Goal: Task Accomplishment & Management: Manage account settings

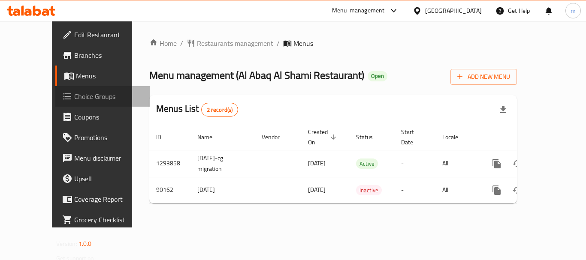
click at [74, 102] on span "Choice Groups" at bounding box center [108, 96] width 69 height 10
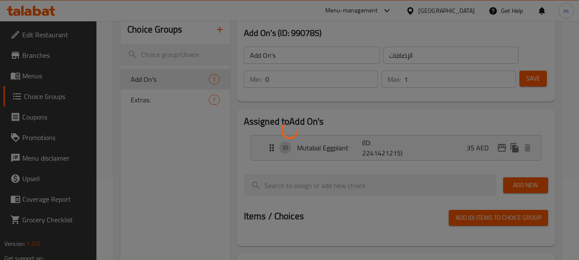
scroll to position [86, 0]
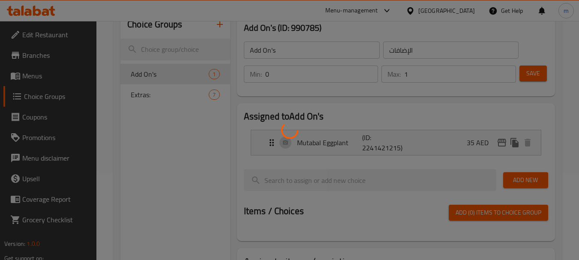
click at [144, 91] on div at bounding box center [289, 130] width 579 height 260
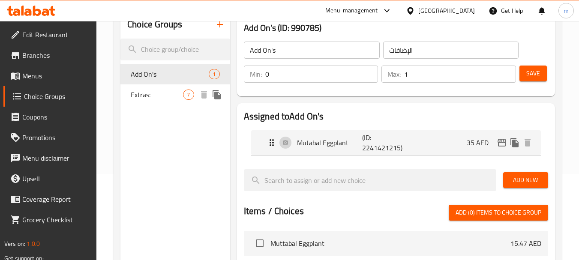
click at [145, 93] on span "Extras:" at bounding box center [157, 95] width 52 height 10
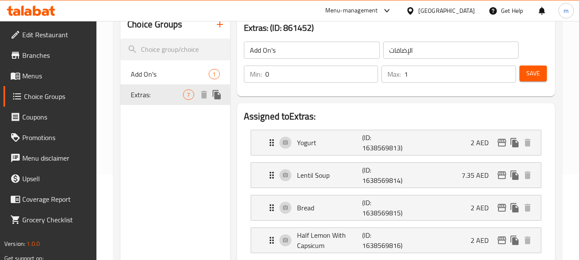
type input "Extras:"
type input "الإضافات:"
type input "7"
click at [433, 10] on div "United Arab Emirates" at bounding box center [446, 10] width 57 height 9
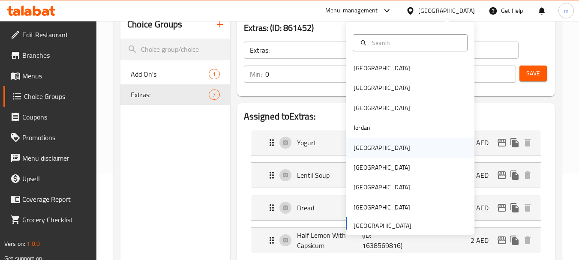
click at [358, 145] on div "[GEOGRAPHIC_DATA]" at bounding box center [382, 147] width 57 height 9
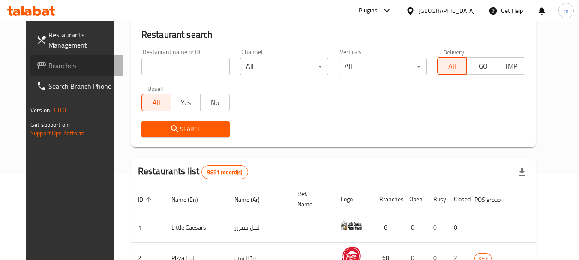
click at [48, 64] on span "Branches" at bounding box center [82, 65] width 68 height 10
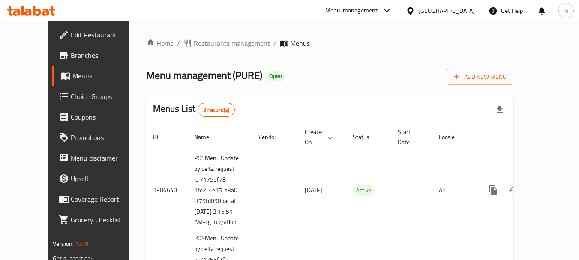
click at [38, 15] on icon at bounding box center [37, 11] width 8 height 10
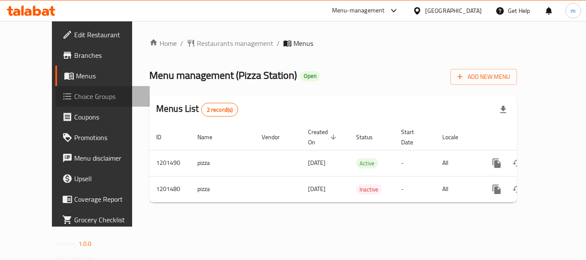
click at [74, 96] on span "Choice Groups" at bounding box center [108, 96] width 69 height 10
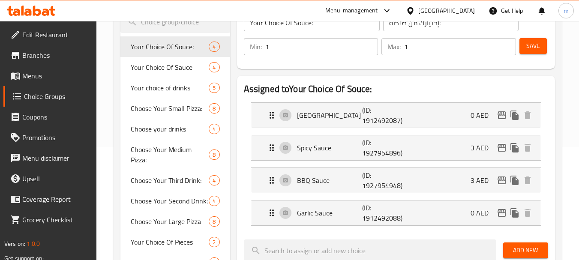
scroll to position [129, 0]
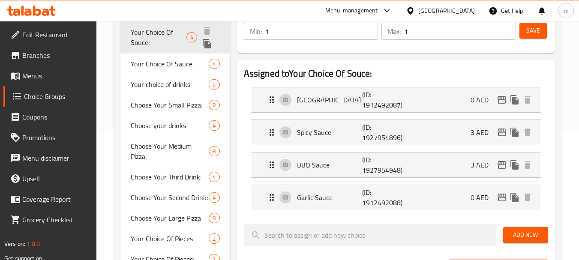
click at [147, 53] on div "Your Choice Of Souce: 4" at bounding box center [174, 37] width 109 height 33
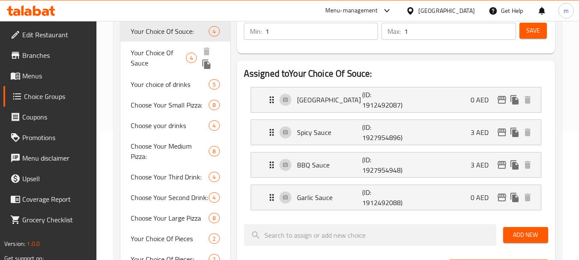
click at [149, 61] on span "Your Choice Of Sauce" at bounding box center [158, 58] width 55 height 21
type input "Your Choice Of Sauce"
type input "إختيارك من صلصة"
type input "0"
type input "4"
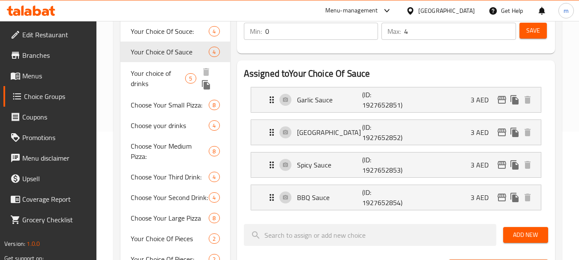
click at [148, 81] on span "Your choice of drinks" at bounding box center [158, 78] width 54 height 21
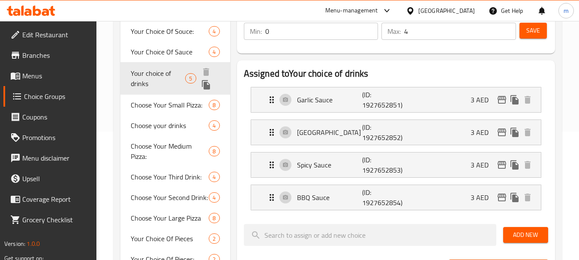
type input "Your choice of drinks"
type input "إختيارك من مشروبات"
type input "5"
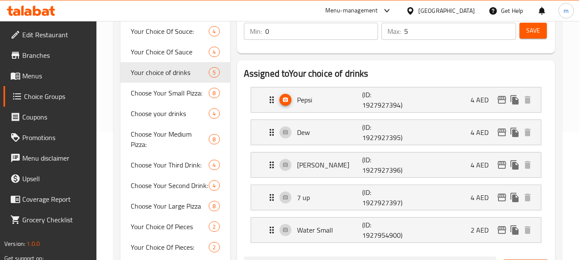
drag, startPoint x: 63, startPoint y: 0, endPoint x: 23, endPoint y: 10, distance: 41.1
click at [63, 0] on div "Menu-management United Arab Emirates Get Help m" at bounding box center [289, 10] width 579 height 21
click at [23, 10] on icon at bounding box center [22, 11] width 3 height 10
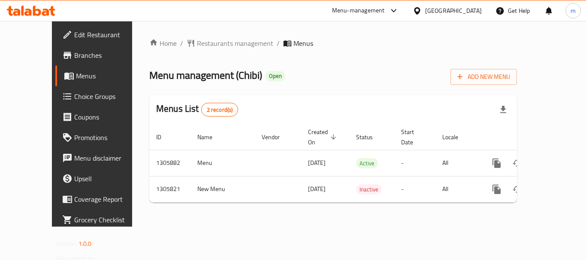
click at [74, 92] on span "Choice Groups" at bounding box center [108, 96] width 69 height 10
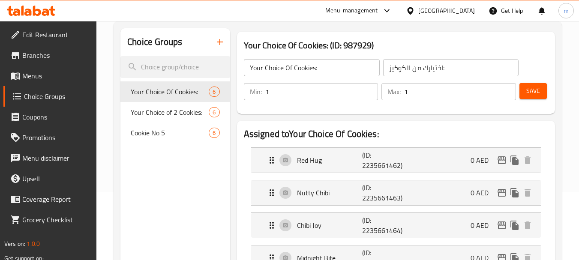
scroll to position [43, 0]
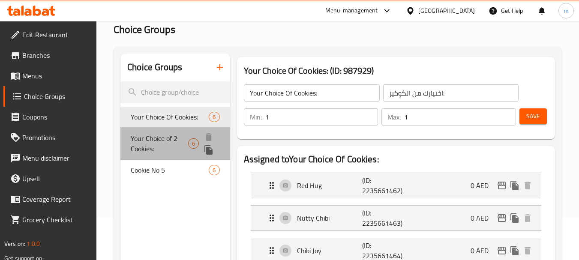
click at [160, 143] on span "Your Choice of 2 Cookies:" at bounding box center [159, 143] width 57 height 21
type input "Your Choice of 2 Cookies:"
type input "اختيارك من 2 من الكوكيز:"
type input "2"
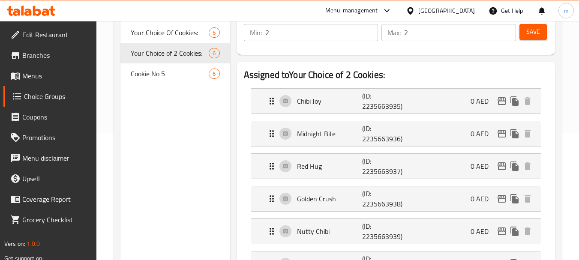
scroll to position [86, 0]
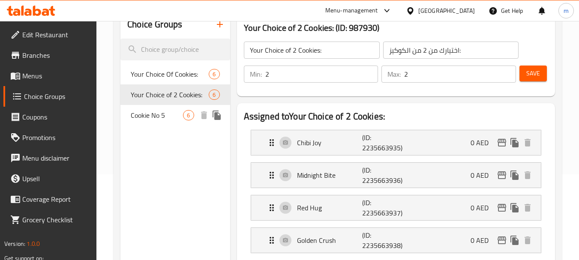
click at [169, 118] on span "Cookie No 5" at bounding box center [157, 115] width 52 height 10
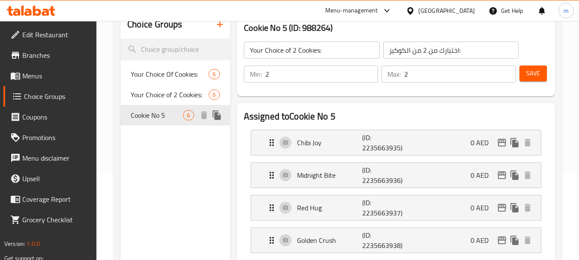
type input "Cookie No 5"
type input "كوكيز رقم 5"
type input "1"
type input "5"
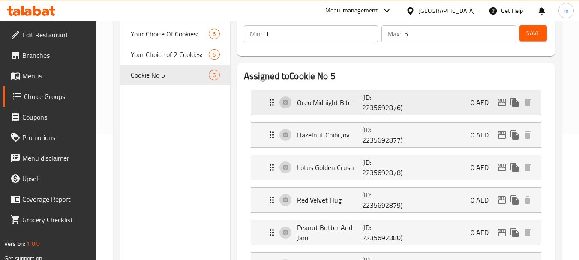
scroll to position [0, 0]
